Goal: Transaction & Acquisition: Purchase product/service

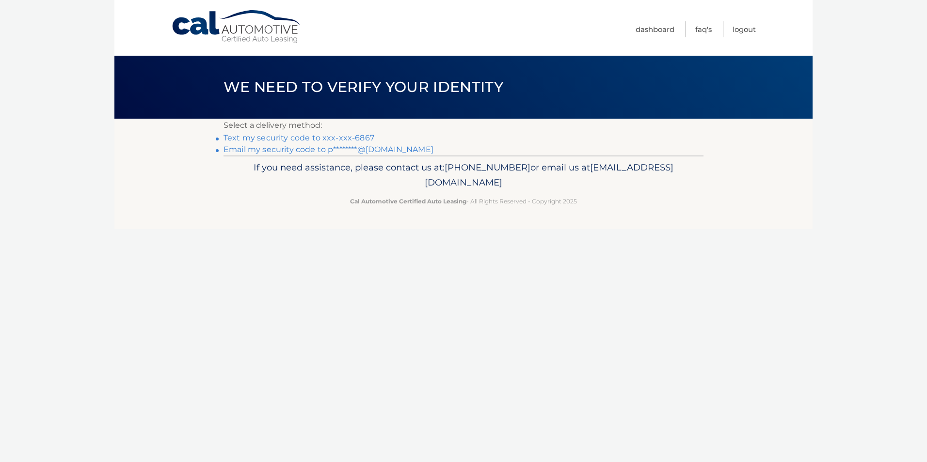
click at [343, 137] on link "Text my security code to xxx-xxx-6867" at bounding box center [298, 137] width 151 height 9
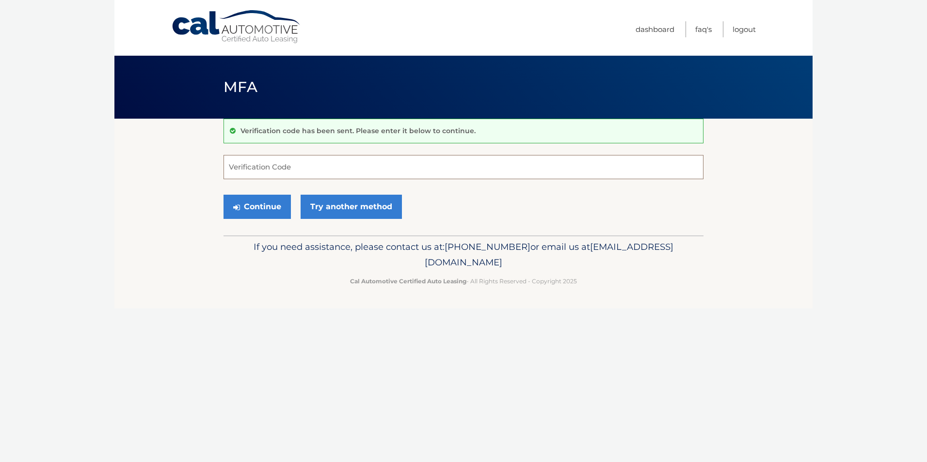
click at [447, 170] on input "Verification Code" at bounding box center [463, 167] width 480 height 24
type input "126451"
click at [259, 191] on div "Continue Try another method" at bounding box center [463, 207] width 480 height 33
click at [248, 212] on button "Continue" at bounding box center [256, 207] width 67 height 24
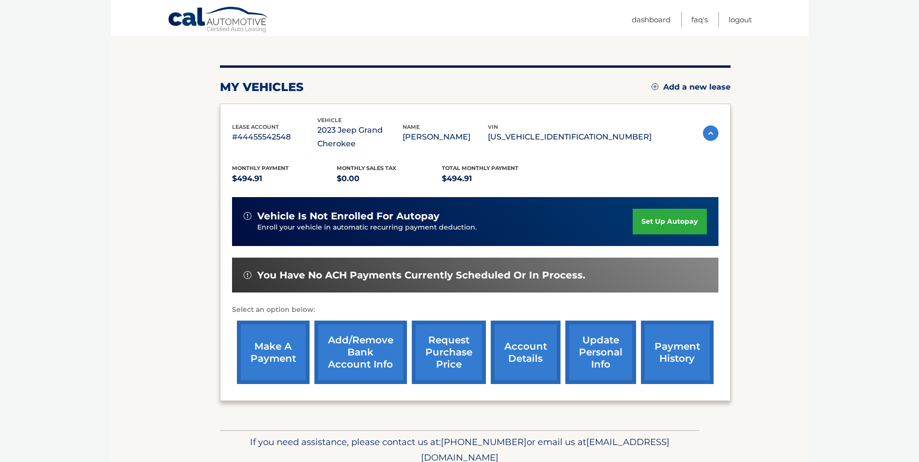
scroll to position [139, 0]
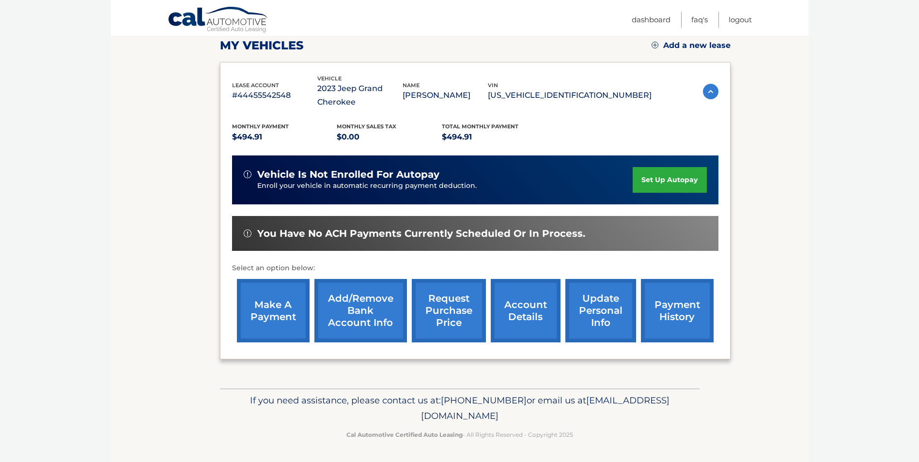
click at [284, 318] on link "make a payment" at bounding box center [273, 310] width 73 height 63
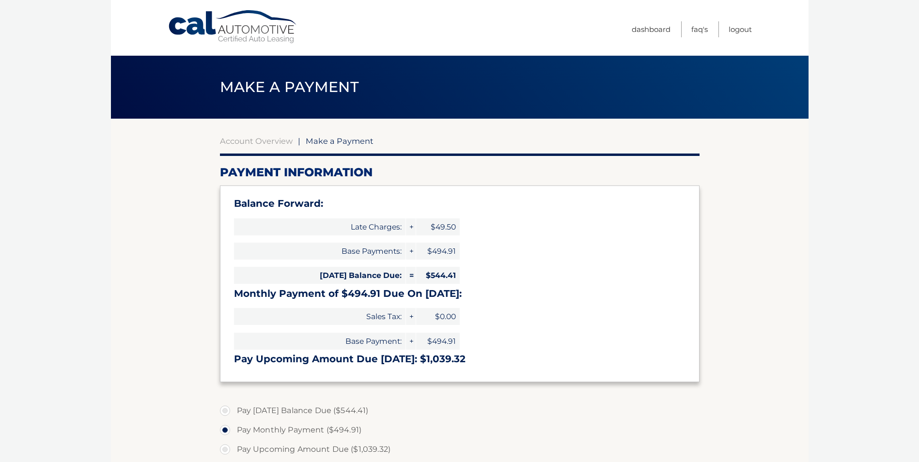
select select "ZjkyY2UyODQtNWZlMy00MGRkLWI5YTgtMGNhNjNhMGY0Mzcw"
click at [267, 142] on link "Account Overview" at bounding box center [256, 141] width 73 height 10
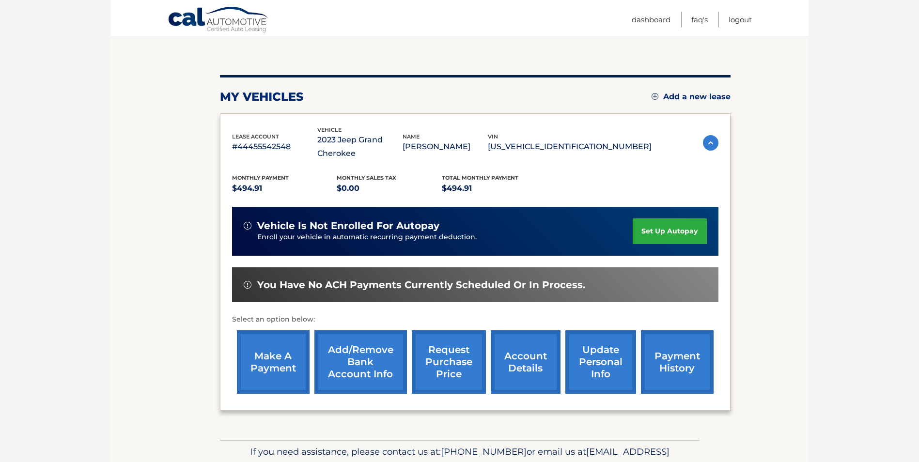
scroll to position [97, 0]
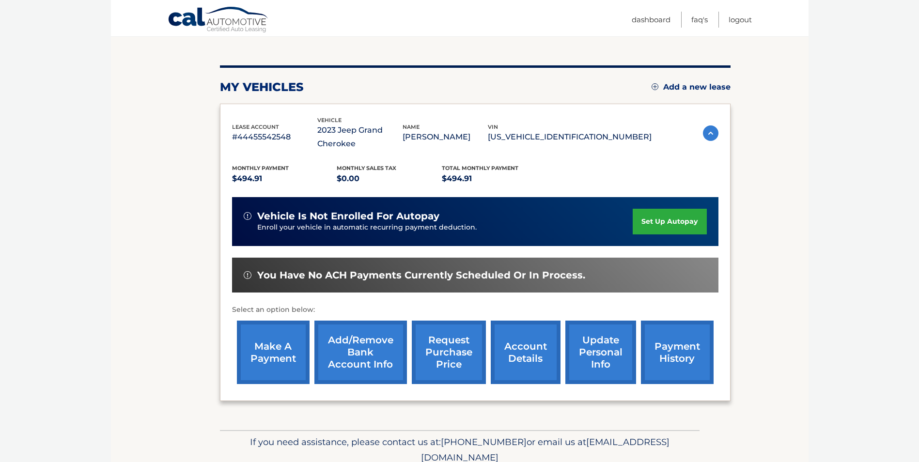
click at [685, 355] on link "payment history" at bounding box center [677, 352] width 73 height 63
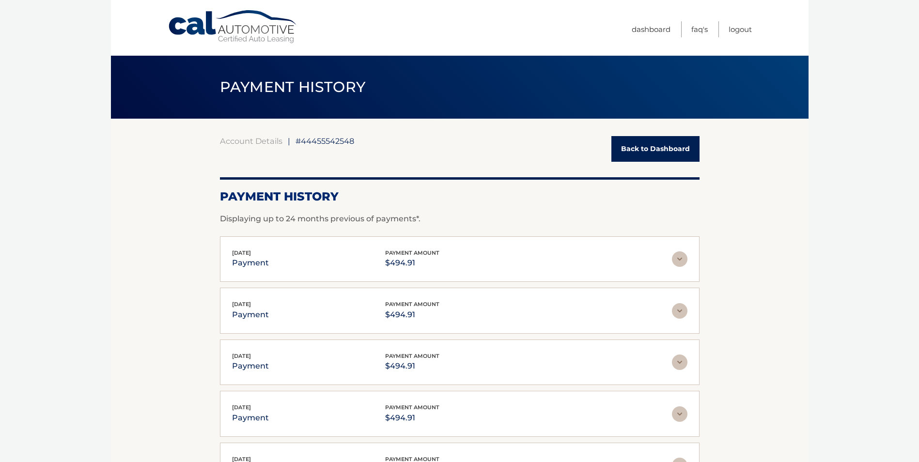
click at [654, 149] on link "Back to Dashboard" at bounding box center [656, 149] width 88 height 26
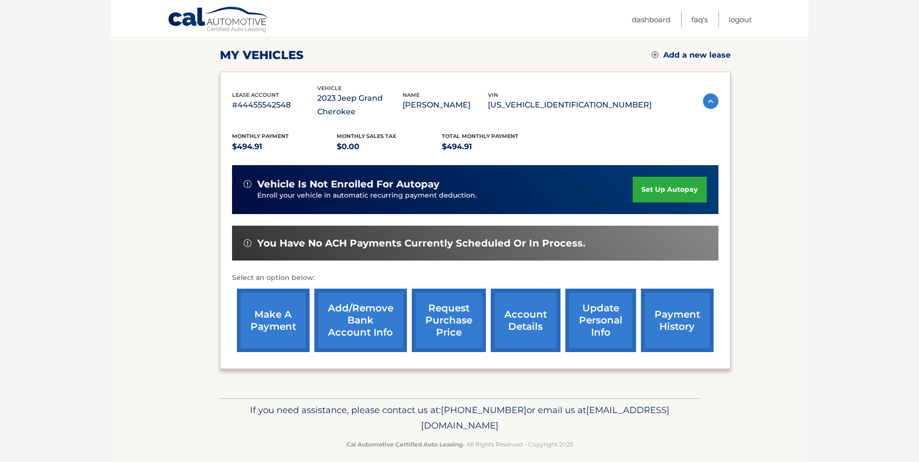
scroll to position [139, 0]
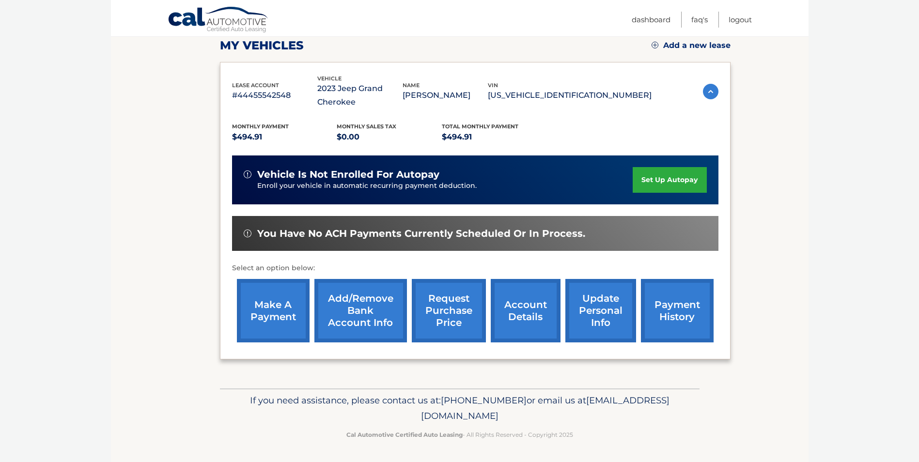
click at [285, 302] on link "make a payment" at bounding box center [273, 310] width 73 height 63
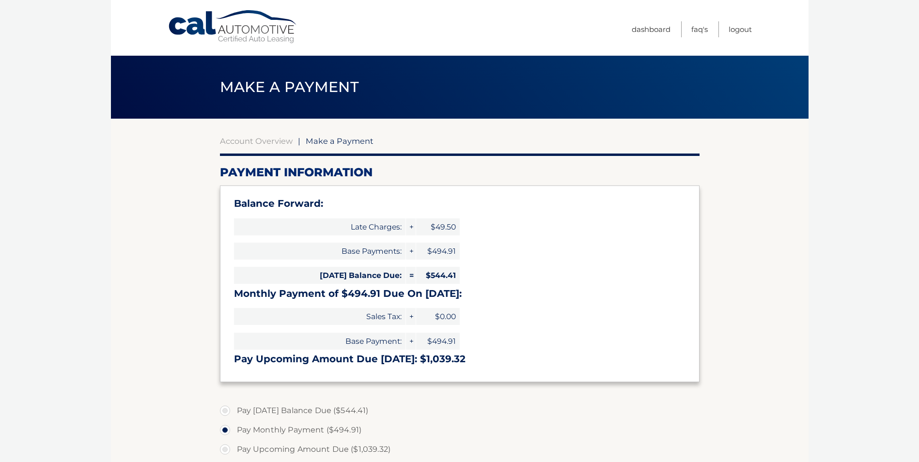
select select "ZjkyY2UyODQtNWZlMy00MGRkLWI5YTgtMGNhNjNhMGY0Mzcw"
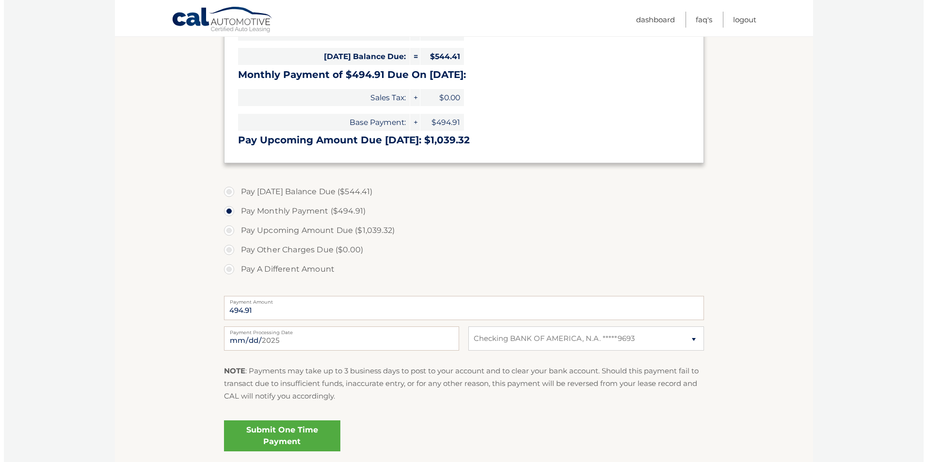
scroll to position [242, 0]
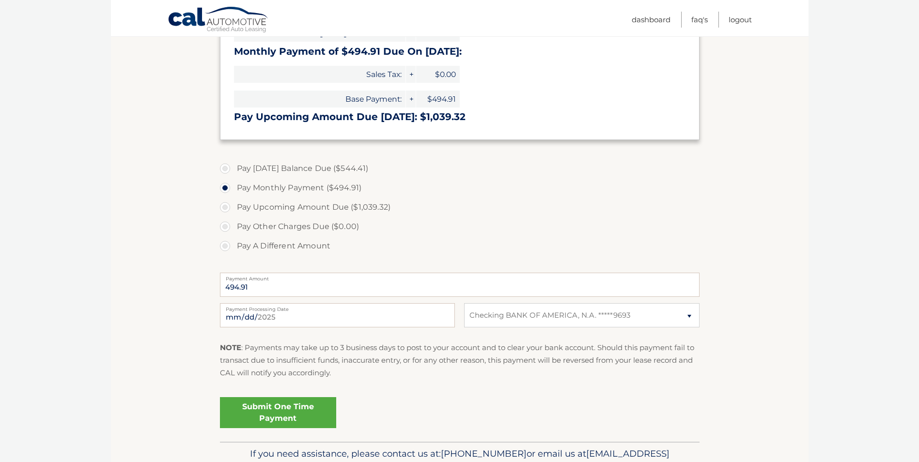
click at [285, 411] on link "Submit One Time Payment" at bounding box center [278, 412] width 116 height 31
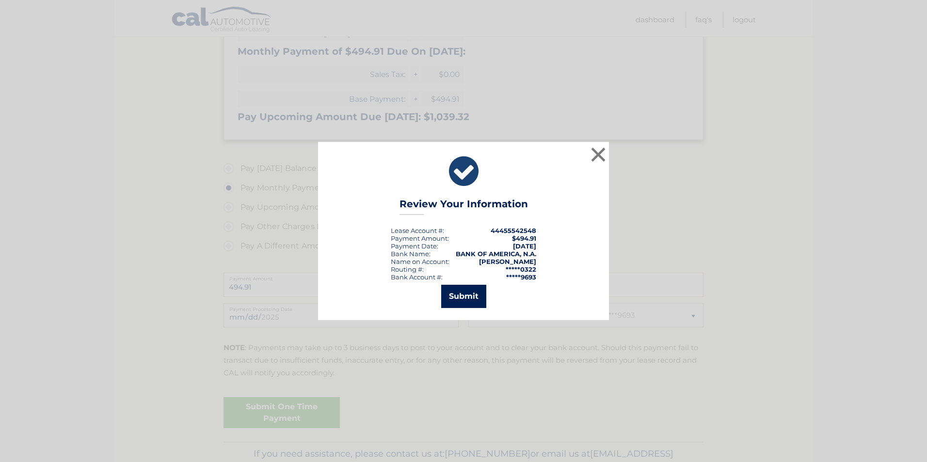
click at [467, 298] on button "Submit" at bounding box center [463, 296] width 45 height 23
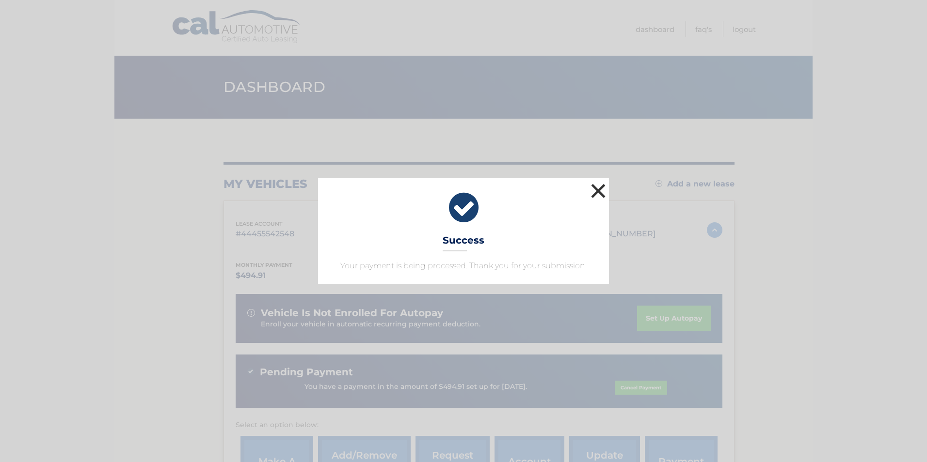
click at [597, 191] on button "×" at bounding box center [597, 190] width 19 height 19
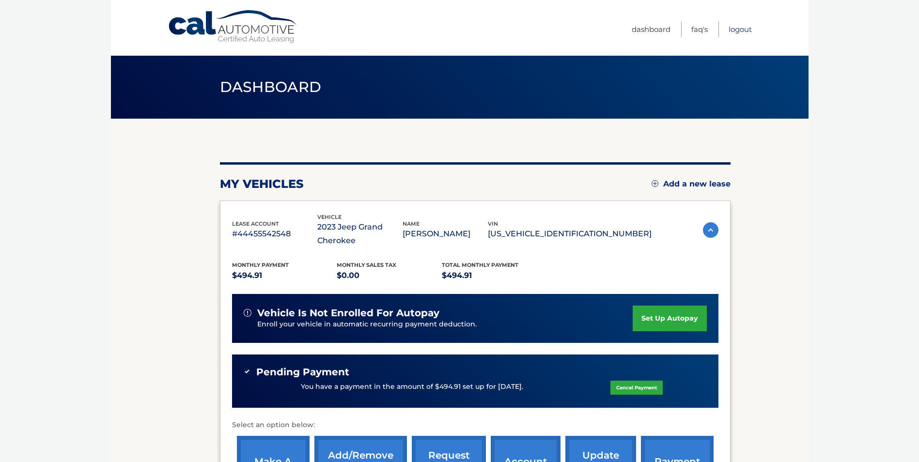
click at [743, 32] on link "Logout" at bounding box center [740, 29] width 23 height 16
